Goal: Participate in discussion: Engage in conversation with other users on a specific topic

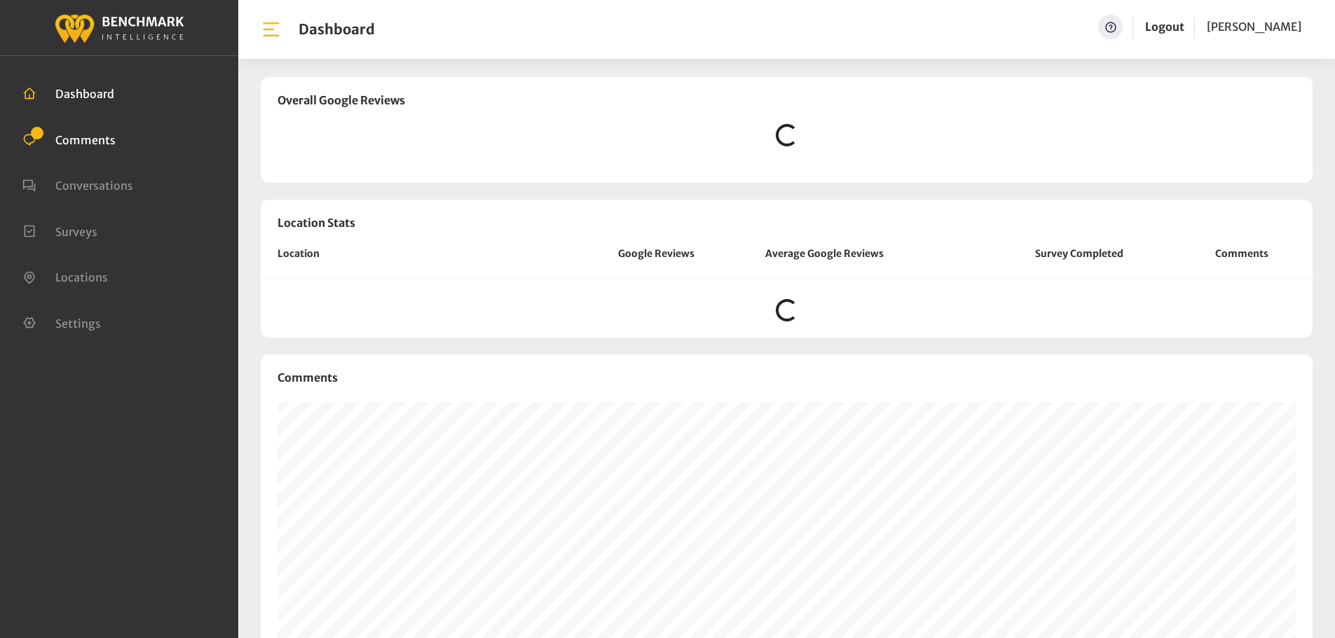
click at [65, 130] on li "Comments" at bounding box center [118, 139] width 193 height 18
click at [68, 138] on span "Comments" at bounding box center [85, 139] width 60 height 14
